Goal: Check status

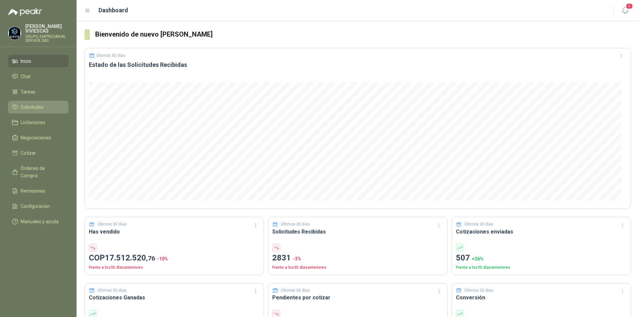
click at [23, 109] on span "Solicitudes" at bounding box center [32, 107] width 23 height 7
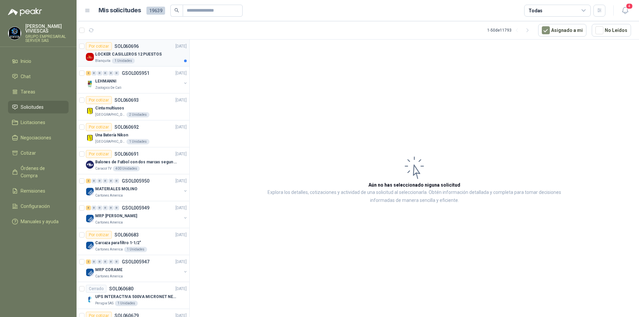
click at [133, 56] on p "LOCKER CASILLEROS 12 PUESTOS" at bounding box center [128, 54] width 67 height 6
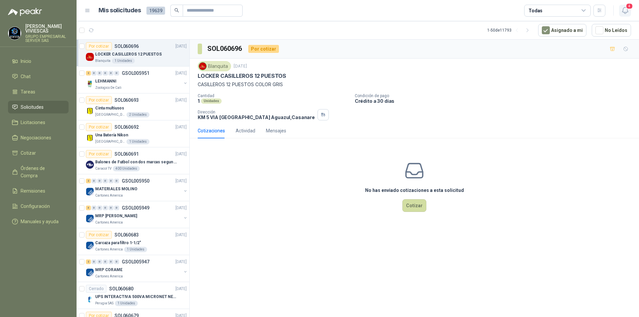
click at [629, 12] on icon "button" at bounding box center [625, 10] width 8 height 8
